Goal: Task Accomplishment & Management: Manage account settings

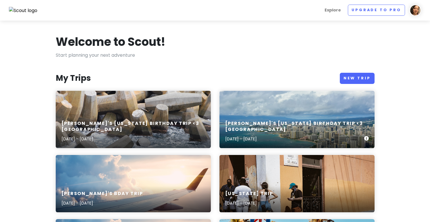
click at [276, 126] on div "[PERSON_NAME]'s [US_STATE] Birthday Trip <3 Oahu [DATE] - [DATE]" at bounding box center [296, 131] width 155 height 33
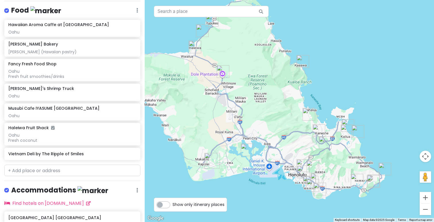
scroll to position [656, 0]
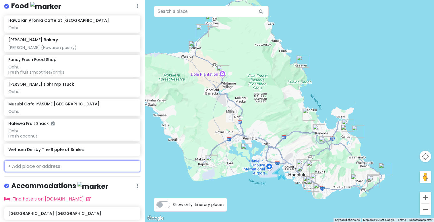
click at [49, 161] on input "text" at bounding box center [72, 166] width 136 height 11
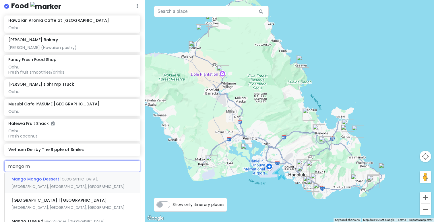
type input "mango ma"
click at [48, 194] on div "MangoMango Dessert [GEOGRAPHIC_DATA], [GEOGRAPHIC_DATA], [GEOGRAPHIC_DATA]" at bounding box center [72, 204] width 135 height 21
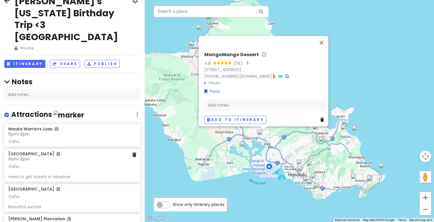
scroll to position [0, 0]
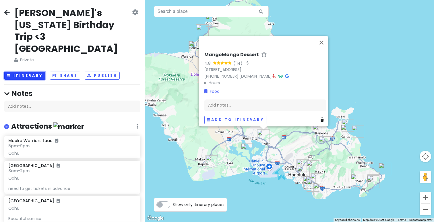
click at [32, 72] on button "Itinerary" at bounding box center [24, 76] width 41 height 8
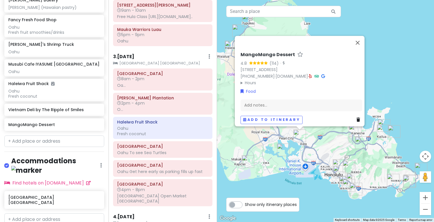
scroll to position [104, 0]
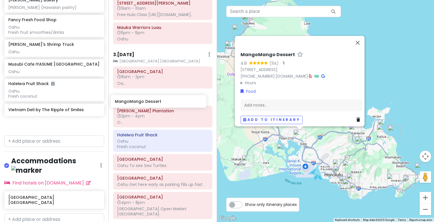
drag, startPoint x: 41, startPoint y: 116, endPoint x: 147, endPoint y: 102, distance: 107.4
click at [147, 102] on div "[PERSON_NAME]'s [US_STATE] Birthday Trip <3 Oahu Private Change Dates Make a Co…" at bounding box center [217, 111] width 434 height 222
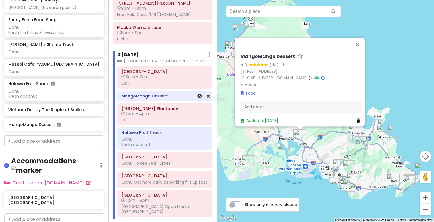
scroll to position [719, 0]
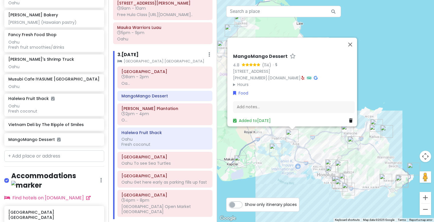
drag, startPoint x: 264, startPoint y: 191, endPoint x: 250, endPoint y: 191, distance: 13.8
click at [250, 191] on div "MangoMango Dessert 4.8 (114) · [STREET_ADDRESS] [PHONE_NUMBER] · [DOMAIN_NAME] …" at bounding box center [325, 111] width 217 height 222
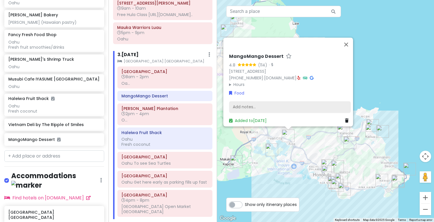
click at [255, 104] on div "Add notes..." at bounding box center [290, 107] width 122 height 12
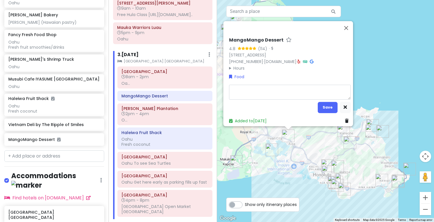
type textarea "x"
type textarea "M"
type textarea "x"
type textarea "Ma"
type textarea "x"
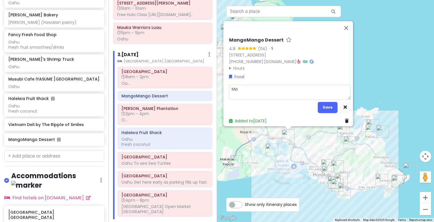
type textarea "Man"
type textarea "x"
type textarea "Mang"
type textarea "x"
type textarea "Mango"
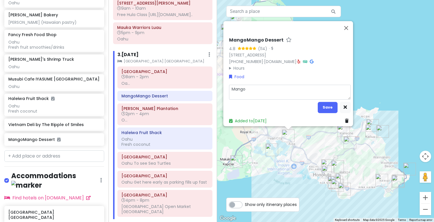
type textarea "x"
type textarea "Mango"
type textarea "x"
type textarea "Mango s"
type textarea "x"
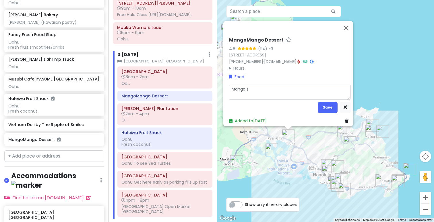
type textarea "Mango st"
type textarea "x"
type textarea "Mango sti"
type textarea "x"
type textarea "Mango stic"
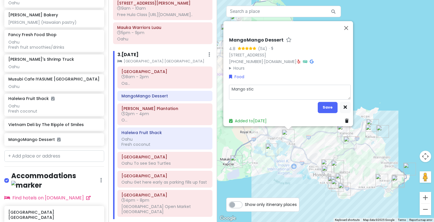
type textarea "x"
type textarea "Mango stick"
type textarea "x"
type textarea "Mango sticky"
type textarea "x"
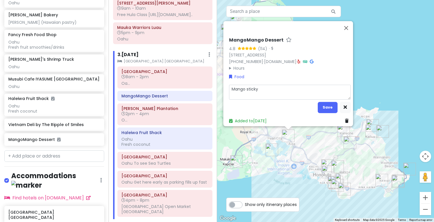
type textarea "Mango sticky"
type textarea "x"
type textarea "Mango sticky ri"
type textarea "x"
type textarea "Mango sticky riv"
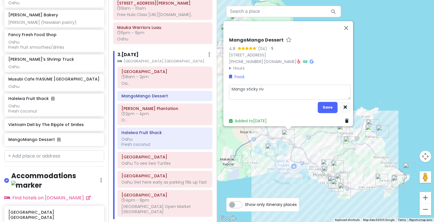
type textarea "x"
type textarea "Mango sticky rive"
type textarea "x"
type textarea "Mango sticky riv"
type textarea "x"
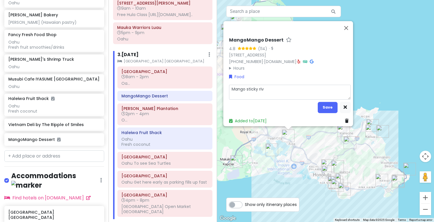
type textarea "Mango sticky ri"
type textarea "x"
type textarea "Mango sticky ric"
type textarea "x"
type textarea "Mango sticky rice"
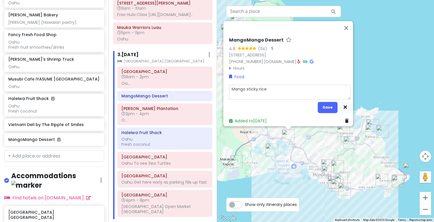
type textarea "x"
type textarea "Mango sticky rice"
type textarea "x"
type textarea "Mango sticky rice s"
type textarea "x"
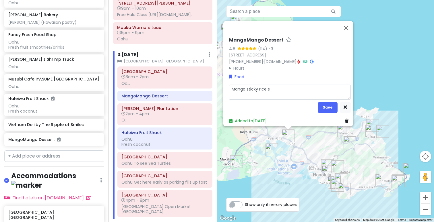
type textarea "Mango sticky [PERSON_NAME]"
type textarea "x"
type textarea "Mango sticky rice smo"
type textarea "x"
type textarea "Mango sticky rice smoo"
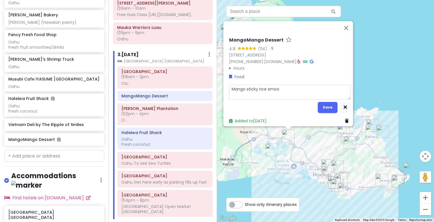
type textarea "x"
type textarea "Mango sticky rice [PERSON_NAME]"
type textarea "x"
type textarea "Mango sticky rice smooth"
type textarea "x"
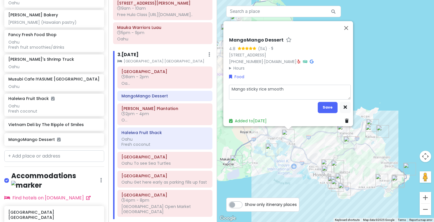
type textarea "Mango sticky rice smoothi"
type textarea "x"
type textarea "Mango sticky rice smoothie"
click at [319, 104] on button "Save" at bounding box center [328, 107] width 20 height 11
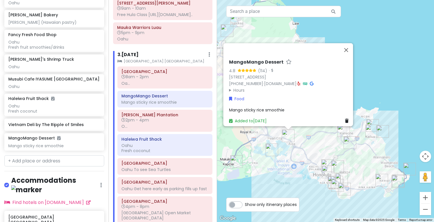
scroll to position [724, 0]
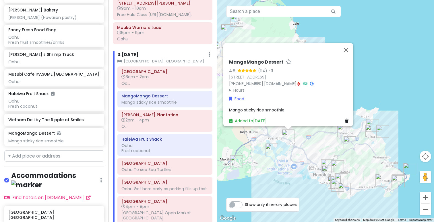
click at [378, 84] on div "MangoMango Dessert 4.8 (114) · [STREET_ADDRESS] [PHONE_NUMBER] · [DOMAIN_NAME] …" at bounding box center [325, 111] width 217 height 222
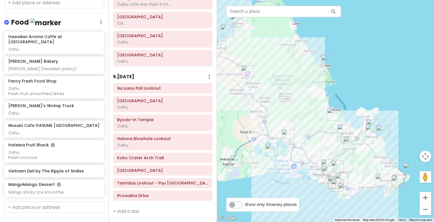
scroll to position [383, 0]
click at [174, 63] on div "Oahu" at bounding box center [162, 61] width 91 height 5
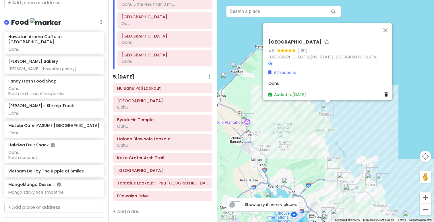
click at [390, 127] on div "[GEOGRAPHIC_DATA] 4.8 (189) [GEOGRAPHIC_DATA][US_STATE], [GEOGRAPHIC_DATA] Attr…" at bounding box center [325, 111] width 217 height 222
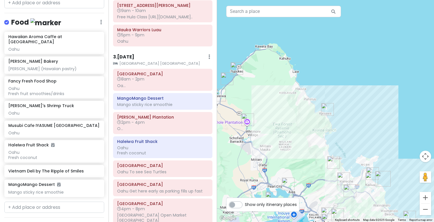
scroll to position [101, 0]
click at [136, 108] on div "Mango sticky rice smoothie" at bounding box center [162, 105] width 91 height 5
